Goal: Information Seeking & Learning: Learn about a topic

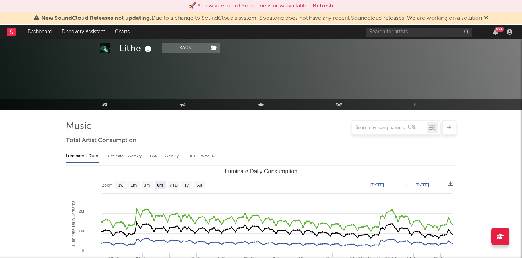
select select "6m"
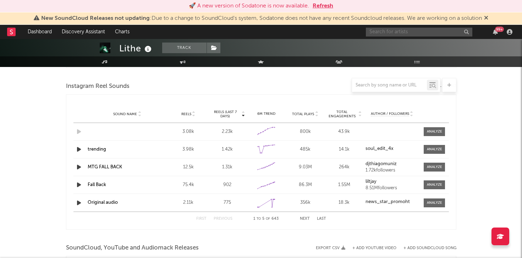
click at [386, 32] on input "text" at bounding box center [419, 32] width 106 height 9
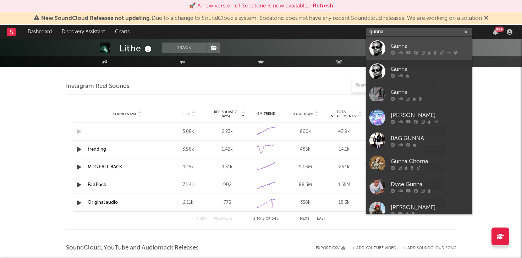
type input "gunna"
click at [417, 43] on div "Gunna" at bounding box center [430, 46] width 78 height 9
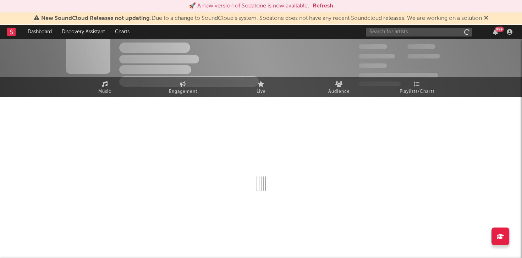
scroll to position [642, 0]
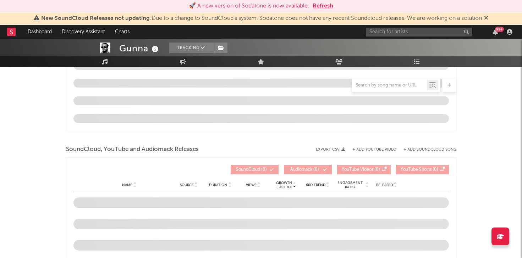
click at [322, 6] on button "Refresh" at bounding box center [323, 6] width 21 height 9
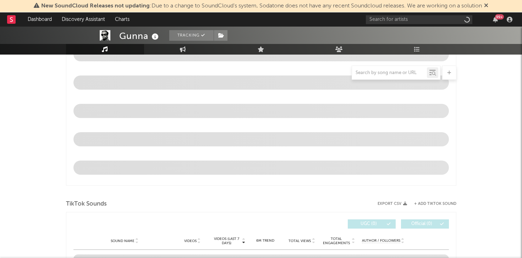
select select "6m"
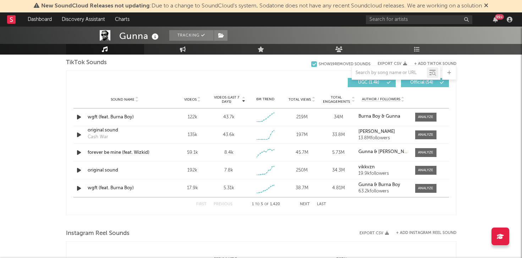
scroll to position [476, 0]
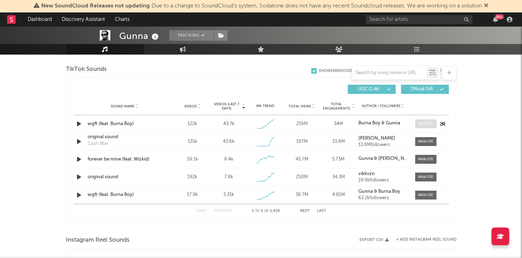
click at [418, 128] on span at bounding box center [425, 124] width 21 height 9
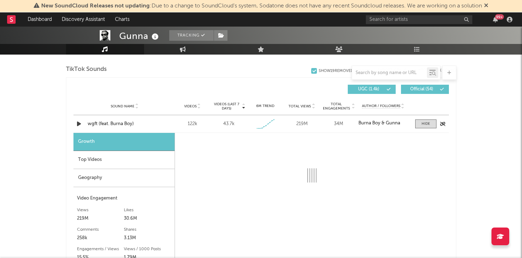
select select "1w"
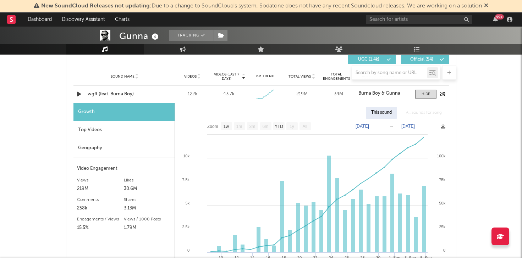
scroll to position [508, 0]
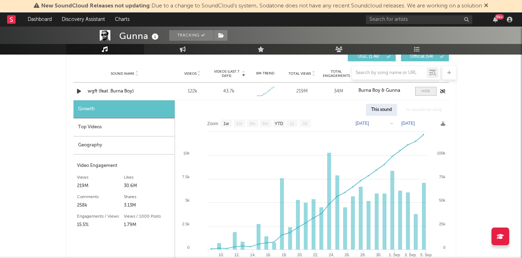
click at [423, 93] on div at bounding box center [426, 91] width 9 height 5
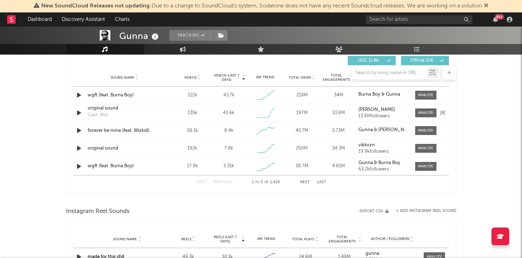
scroll to position [502, 0]
